Goal: Obtain resource: Obtain resource

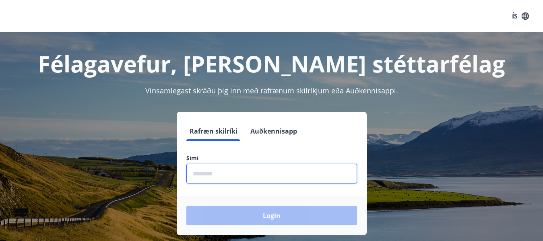
click at [221, 174] on input "phone" at bounding box center [271, 174] width 171 height 20
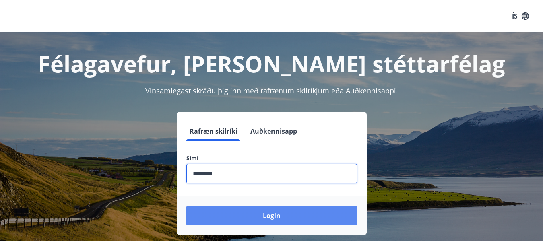
type input "********"
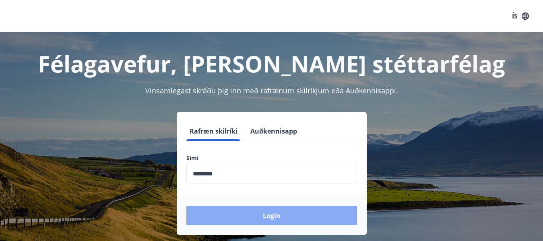
click at [277, 215] on button "Login" at bounding box center [271, 215] width 171 height 19
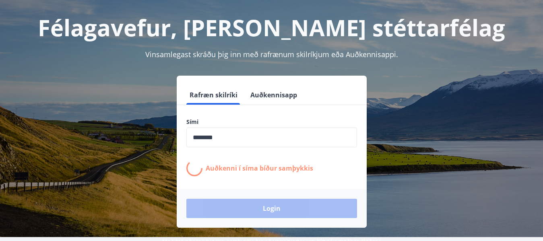
scroll to position [100, 0]
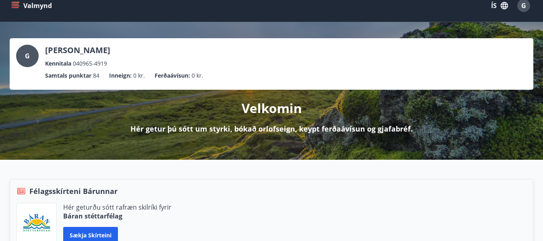
scroll to position [4, 0]
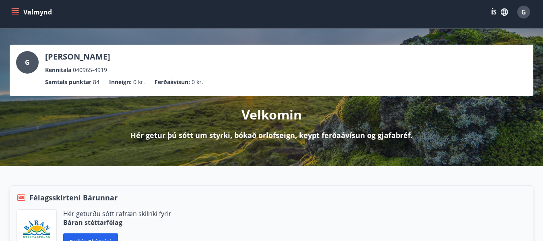
click at [17, 12] on icon "menu" at bounding box center [15, 12] width 8 height 8
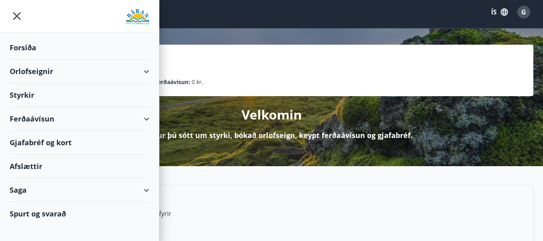
click at [145, 118] on div "Ferðaávísun" at bounding box center [80, 119] width 140 height 24
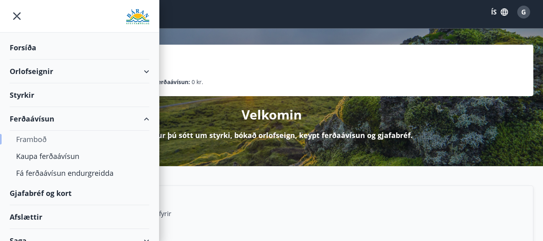
click at [41, 139] on div "Framboð" at bounding box center [79, 139] width 127 height 17
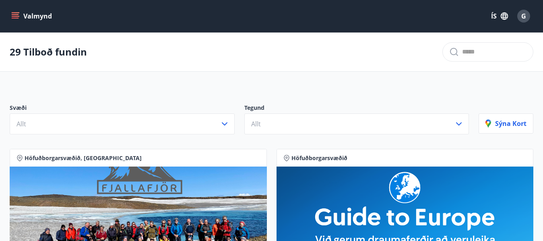
click at [18, 17] on icon "menu" at bounding box center [16, 16] width 9 height 1
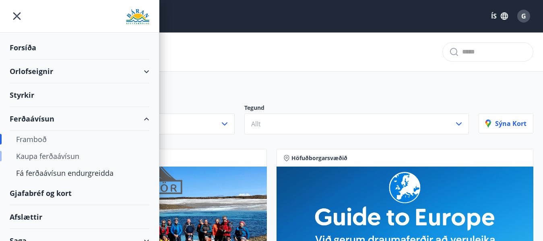
click at [82, 157] on div "Kaupa ferðaávísun" at bounding box center [79, 156] width 127 height 17
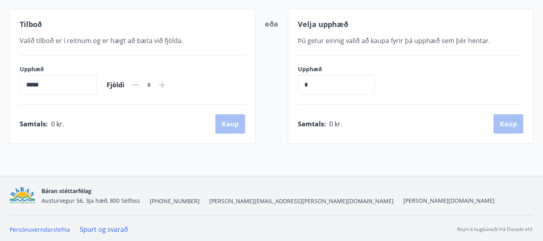
scroll to position [147, 0]
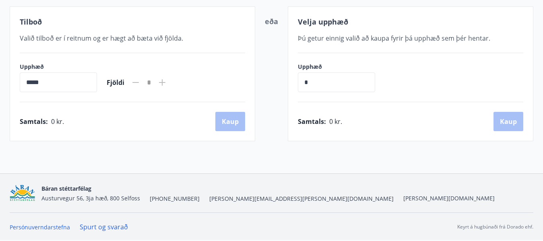
click at [45, 82] on input "*****" at bounding box center [58, 82] width 77 height 20
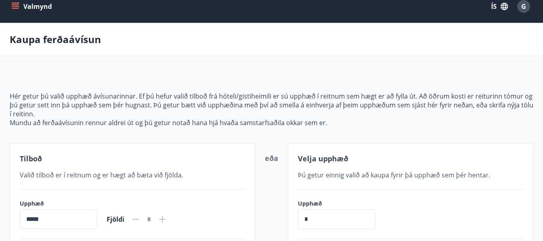
scroll to position [0, 0]
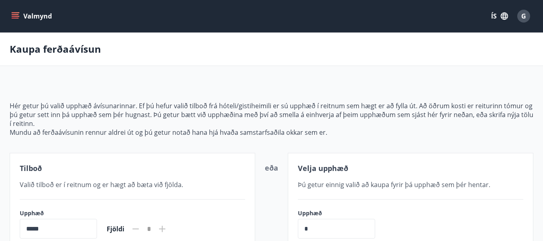
click at [14, 13] on icon "menu" at bounding box center [15, 16] width 8 height 8
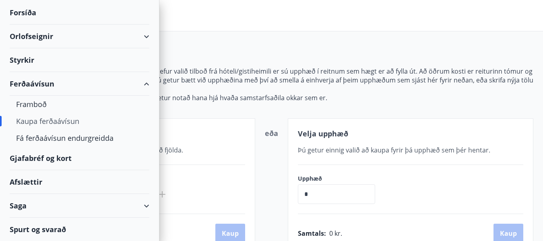
scroll to position [110, 0]
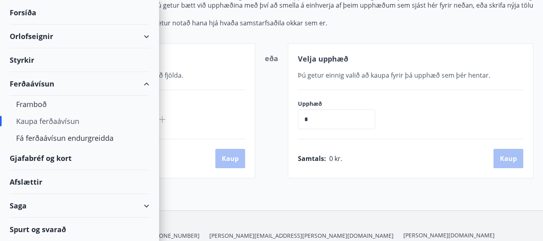
click at [40, 206] on div "Saga" at bounding box center [80, 206] width 140 height 24
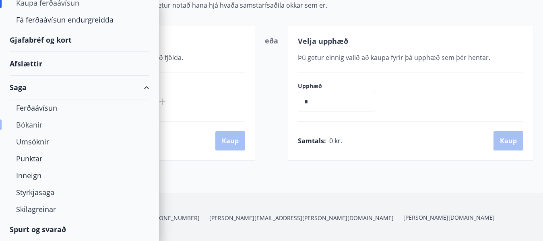
scroll to position [147, 0]
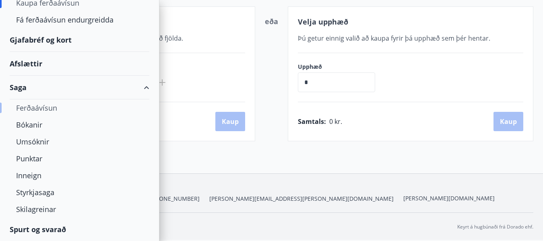
click at [62, 107] on div "Ferðaávísun" at bounding box center [79, 107] width 127 height 17
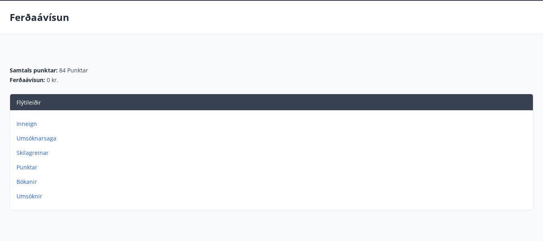
scroll to position [104, 0]
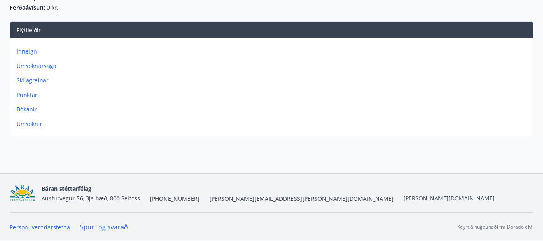
click at [31, 51] on p "Inneign" at bounding box center [273, 52] width 513 height 8
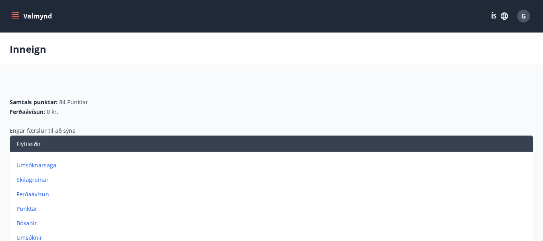
click at [13, 15] on icon "menu" at bounding box center [15, 16] width 8 height 8
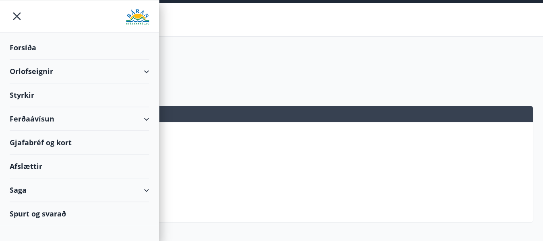
scroll to position [55, 0]
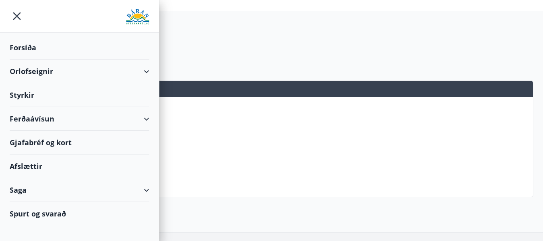
click at [35, 164] on div "Afslættir" at bounding box center [80, 167] width 140 height 24
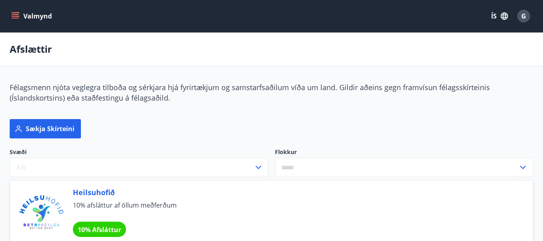
click at [17, 13] on icon "menu" at bounding box center [15, 16] width 8 height 8
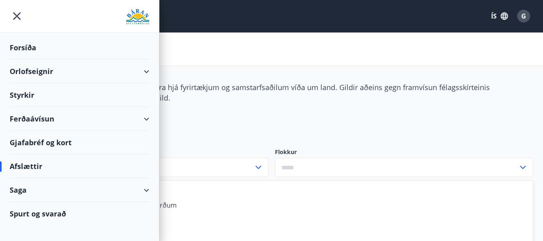
click at [145, 118] on div "Ferðaávísun" at bounding box center [80, 119] width 140 height 24
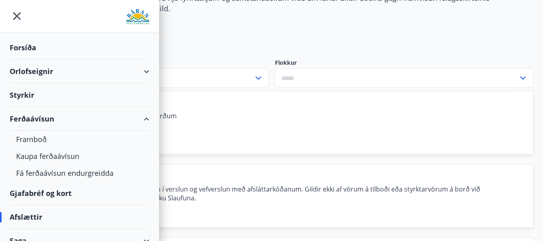
scroll to position [110, 0]
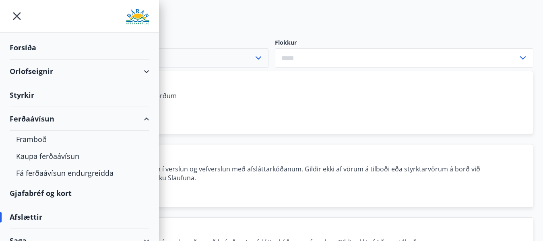
click at [257, 56] on icon "button" at bounding box center [259, 58] width 10 height 10
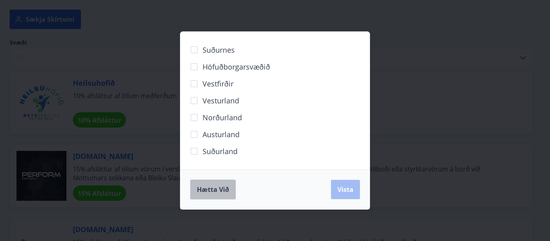
click at [215, 186] on span "Hætta við" at bounding box center [213, 189] width 32 height 9
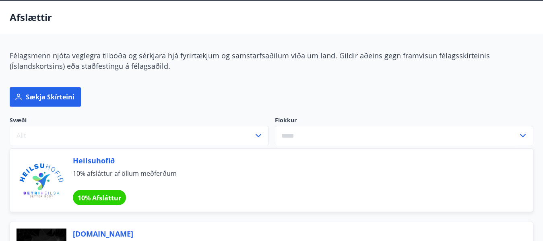
scroll to position [0, 0]
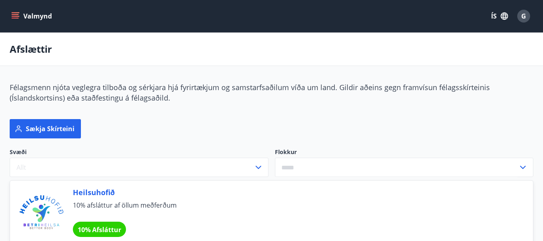
click at [13, 16] on icon "menu" at bounding box center [16, 16] width 9 height 1
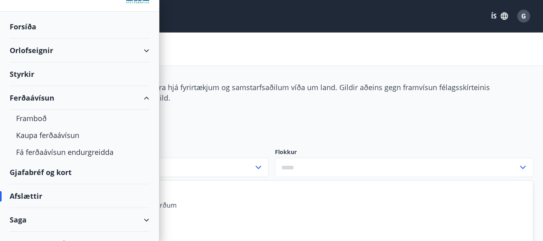
scroll to position [35, 0]
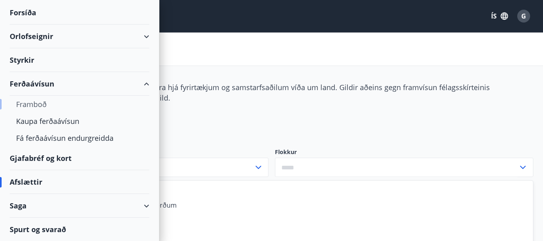
click at [44, 104] on div "Framboð" at bounding box center [79, 104] width 127 height 17
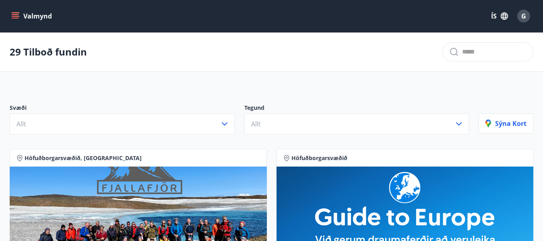
click at [17, 15] on icon "menu" at bounding box center [15, 16] width 8 height 8
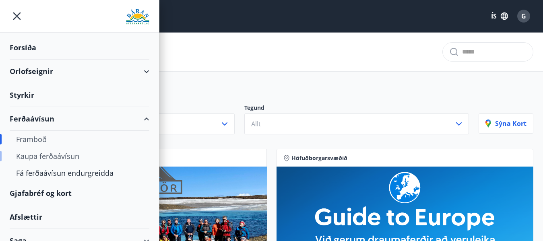
scroll to position [35, 0]
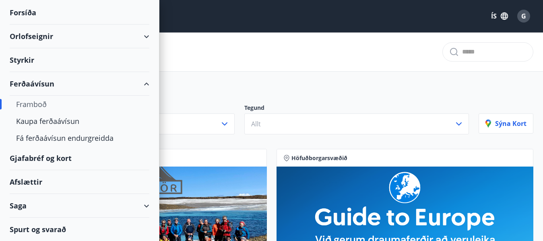
click at [41, 101] on div "Framboð" at bounding box center [79, 104] width 127 height 17
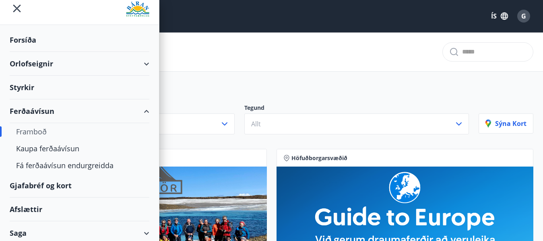
scroll to position [0, 0]
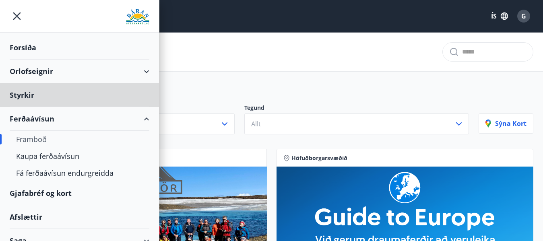
click at [31, 48] on div "Forsíða" at bounding box center [80, 48] width 140 height 24
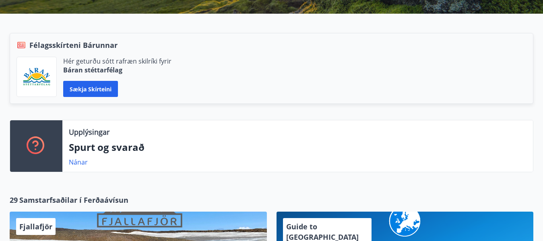
scroll to position [164, 0]
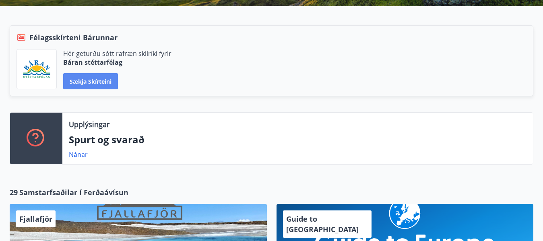
click at [92, 80] on button "Sækja skírteini" at bounding box center [90, 81] width 55 height 16
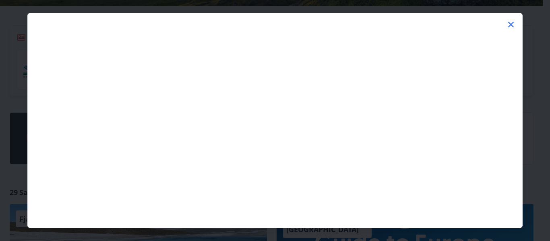
click at [510, 24] on icon at bounding box center [511, 25] width 6 height 6
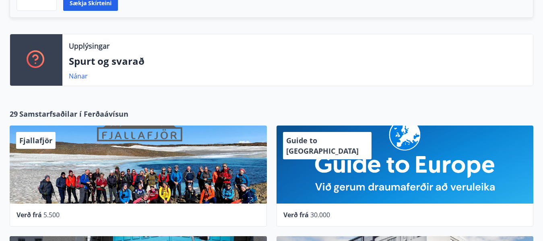
scroll to position [219, 0]
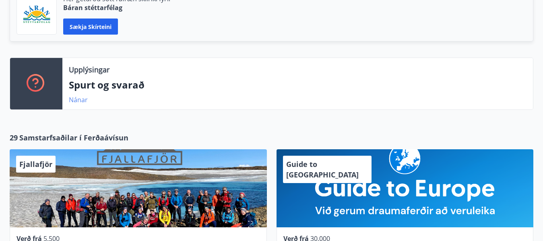
click at [76, 98] on link "Nánar" at bounding box center [78, 99] width 19 height 9
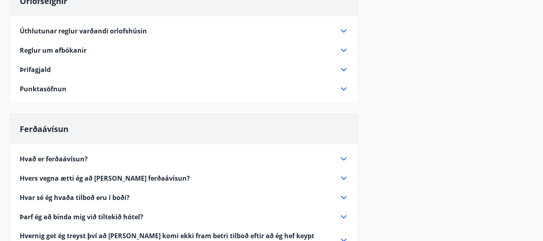
scroll to position [121, 0]
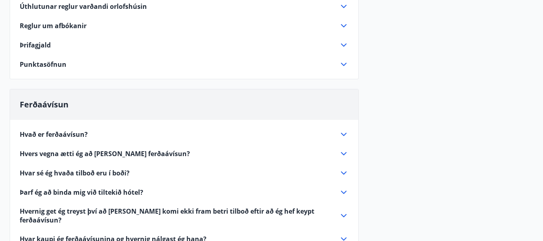
click at [344, 136] on icon at bounding box center [344, 134] width 6 height 3
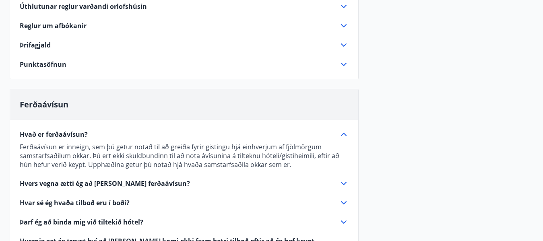
click at [344, 136] on icon at bounding box center [344, 135] width 10 height 10
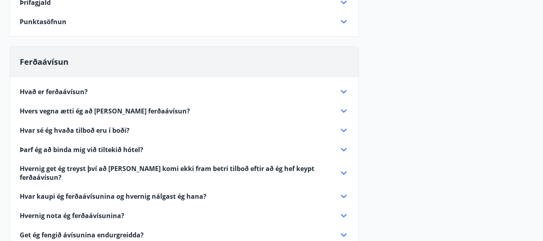
scroll to position [176, 0]
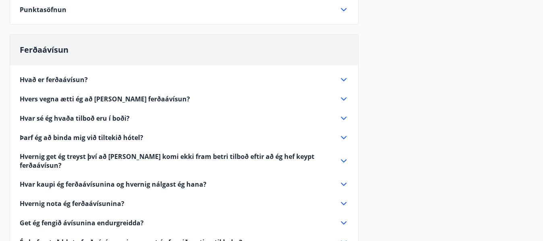
click at [342, 99] on icon at bounding box center [344, 99] width 10 height 10
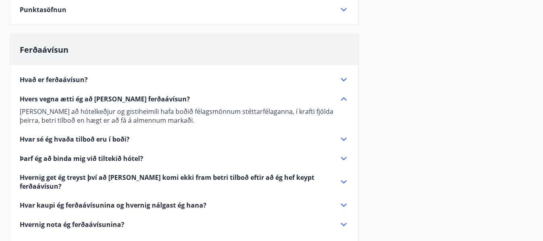
click at [344, 97] on icon at bounding box center [344, 99] width 10 height 10
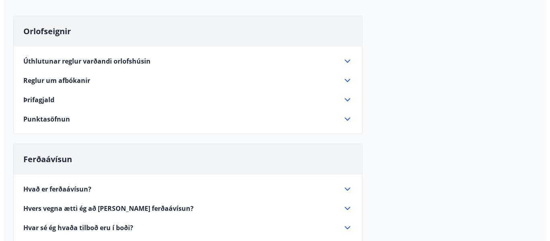
scroll to position [0, 0]
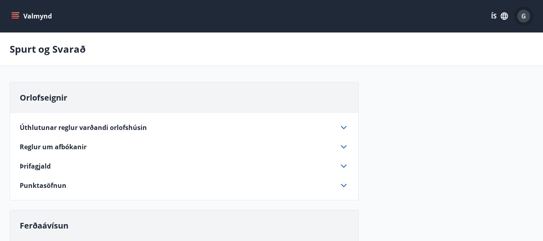
click at [522, 14] on span "G" at bounding box center [524, 16] width 5 height 9
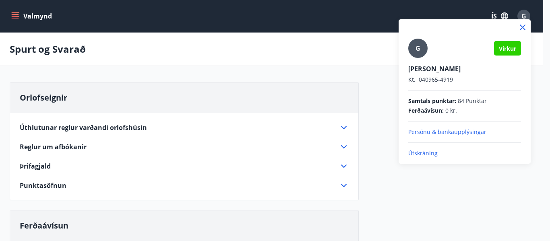
click at [418, 152] on p "Útskráning" at bounding box center [464, 153] width 113 height 8
